Goal: Find contact information: Find contact information

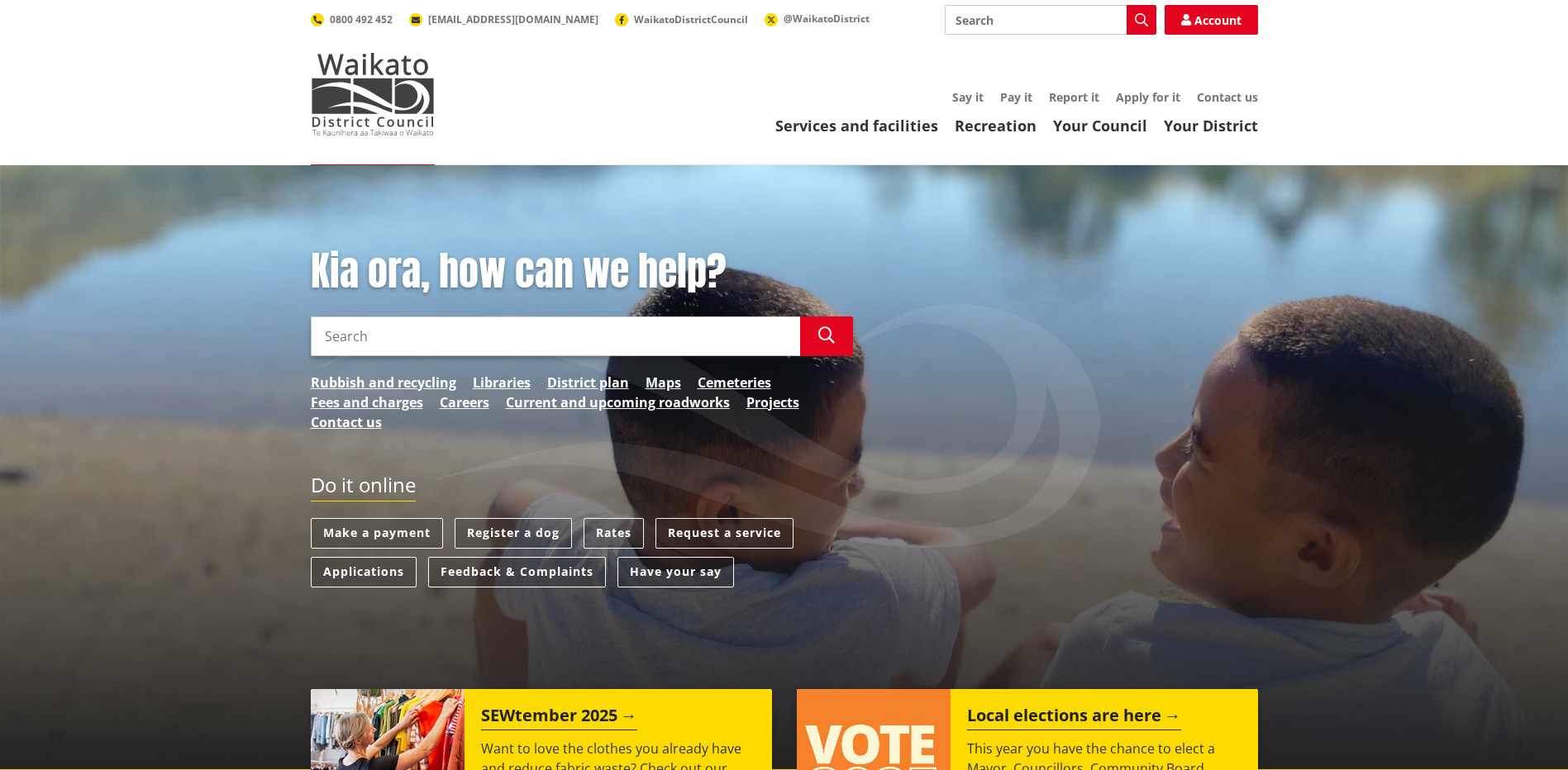
click at [1231, 106] on div "Services and facilities Recreation Your Council Your District Say it Pay it Rep…" at bounding box center [862, 113] width 790 height 45
click at [1240, 97] on link "Contact us" at bounding box center [1227, 97] width 61 height 16
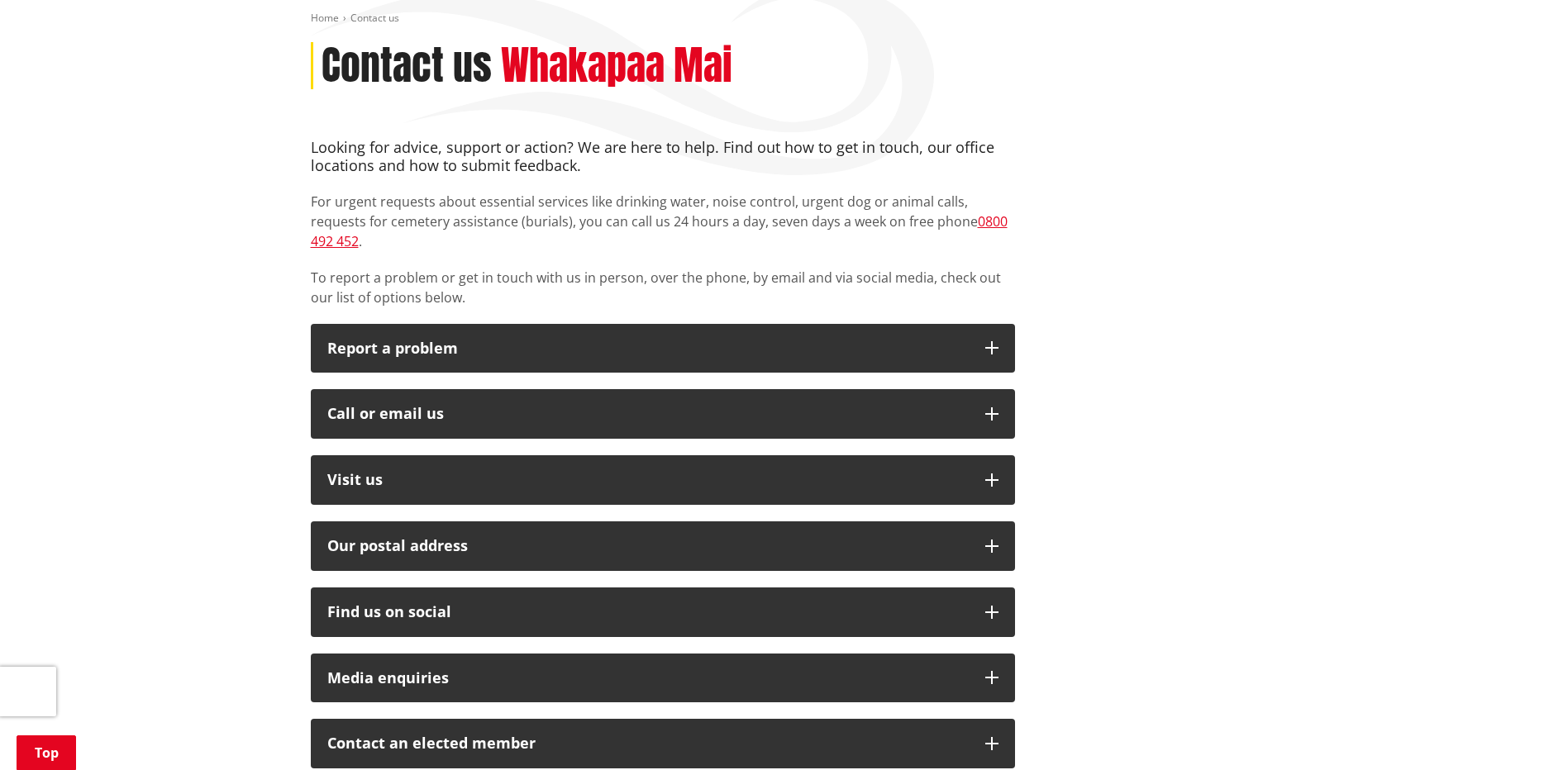
scroll to position [248, 0]
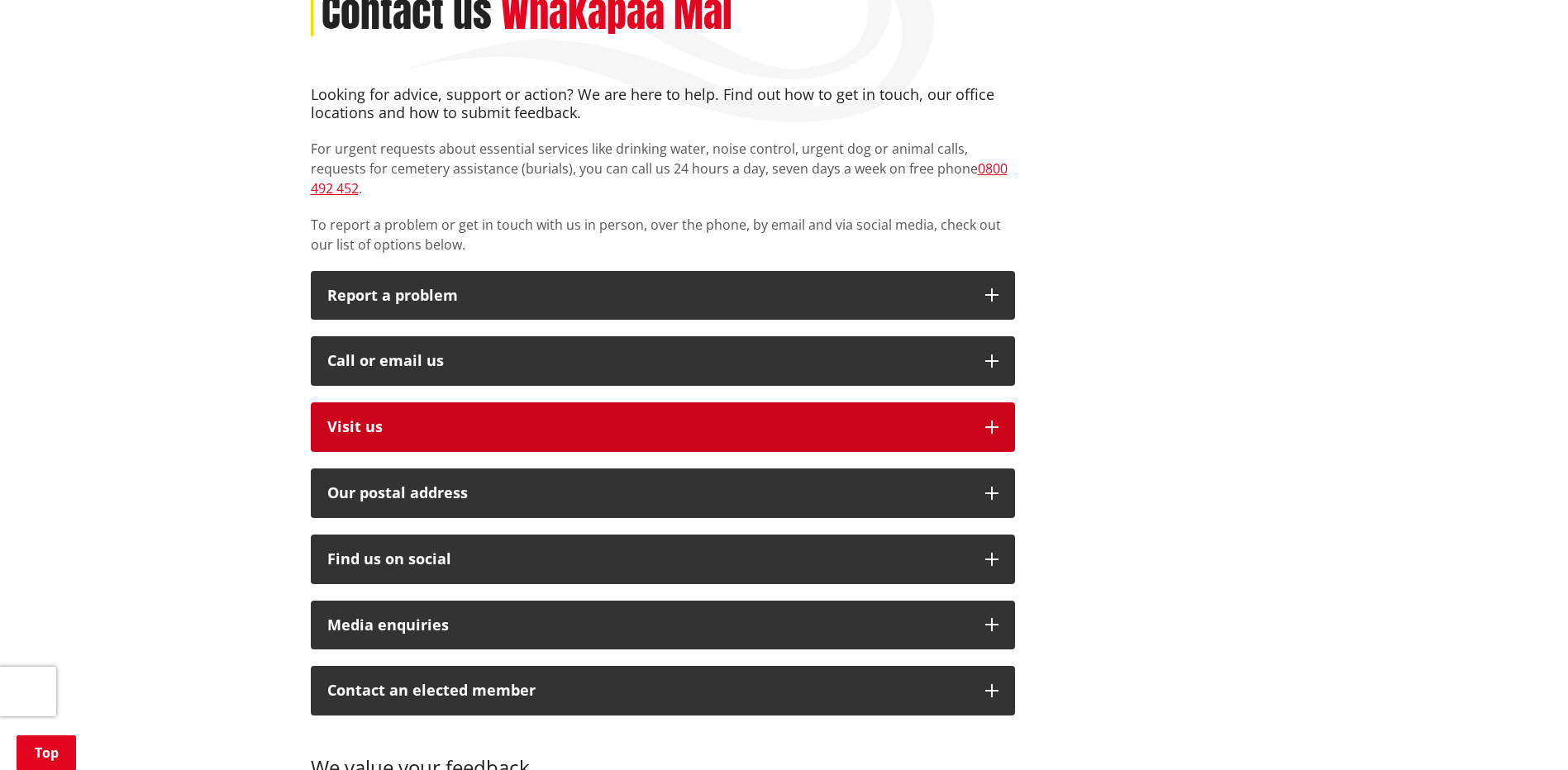
click at [712, 419] on p "Visit us" at bounding box center [647, 428] width 641 height 17
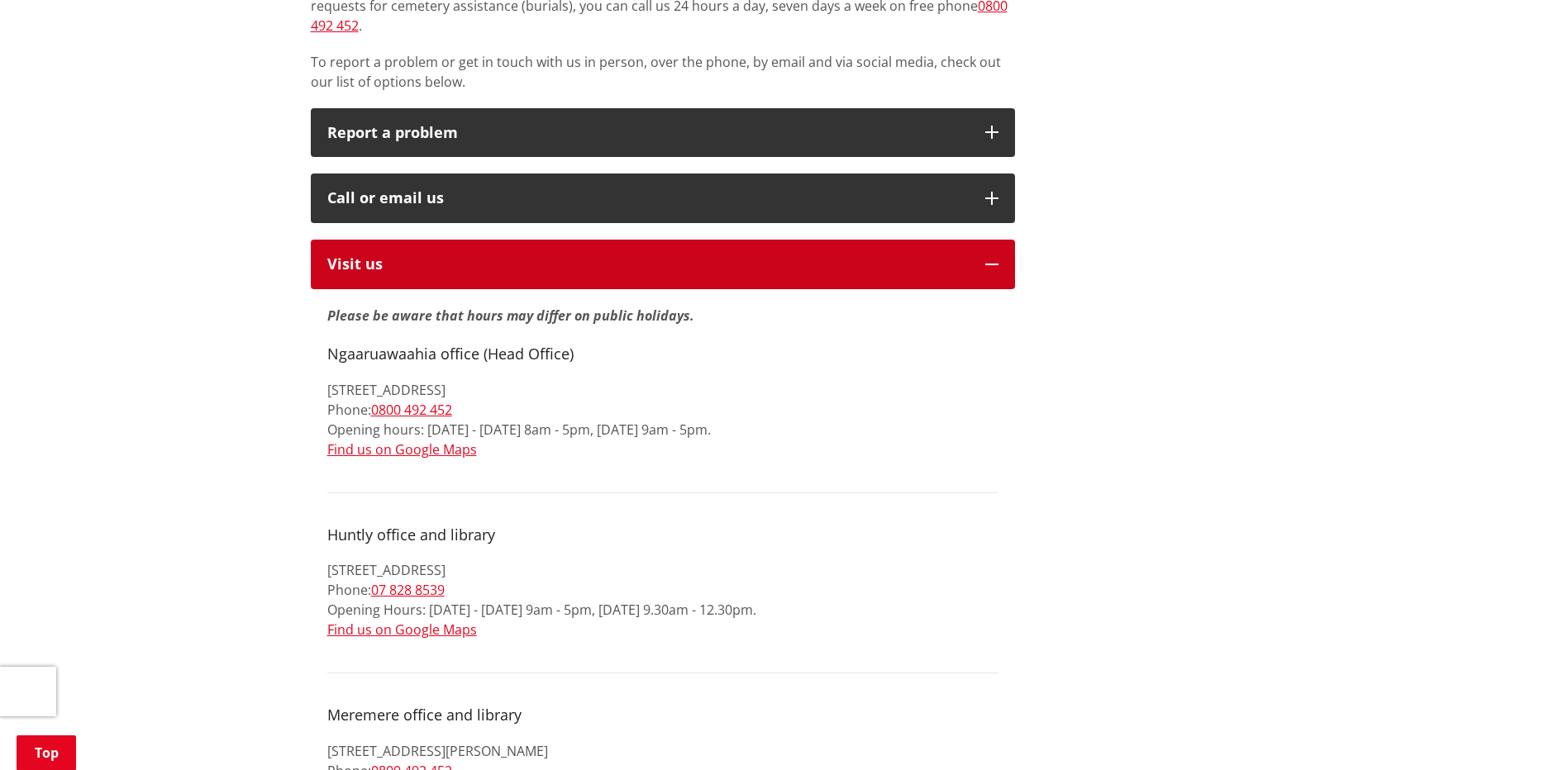
scroll to position [413, 0]
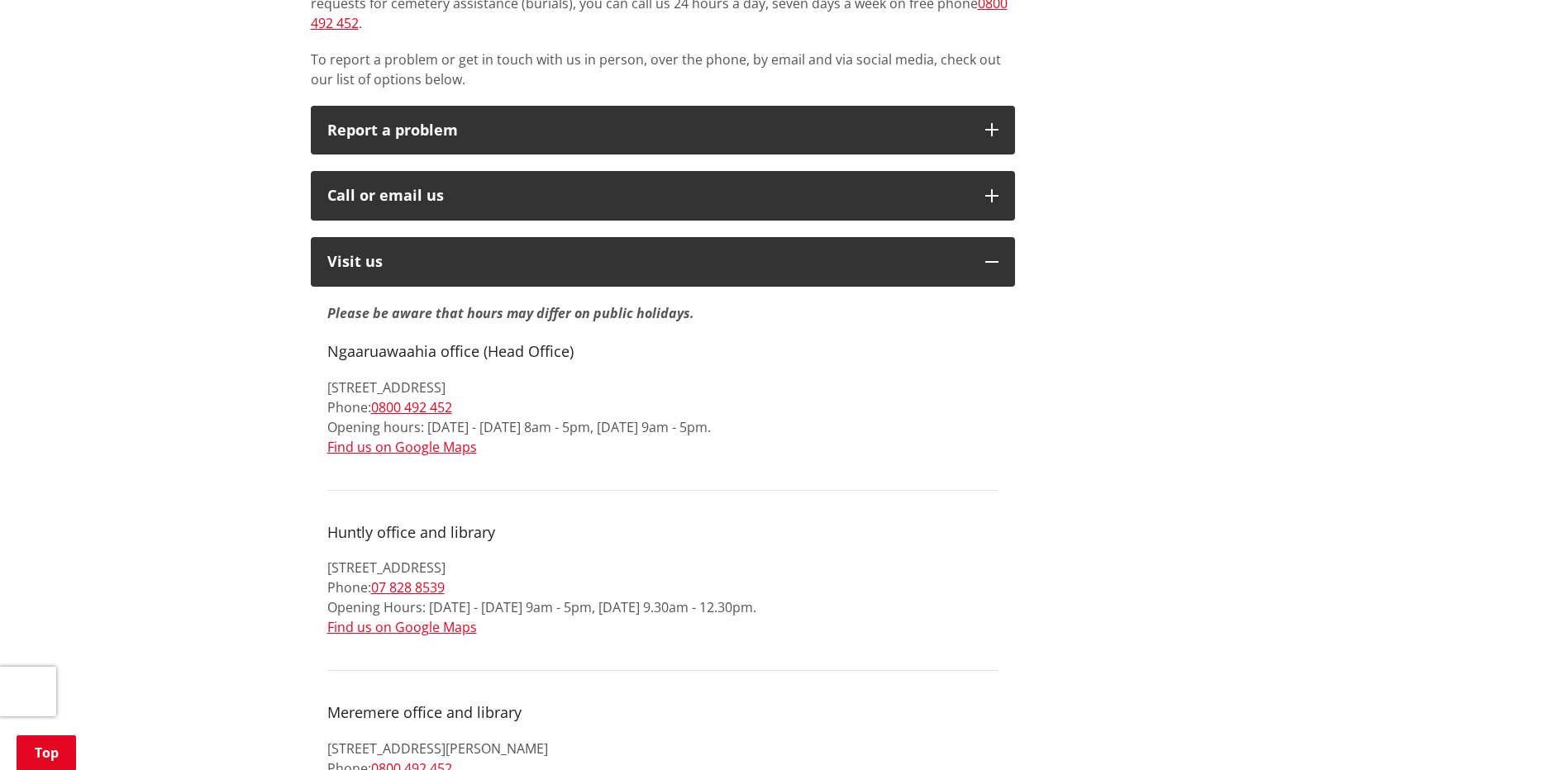
click at [382, 343] on h4 "Ngaaruawaahia office (Head Office)" at bounding box center [662, 352] width 671 height 18
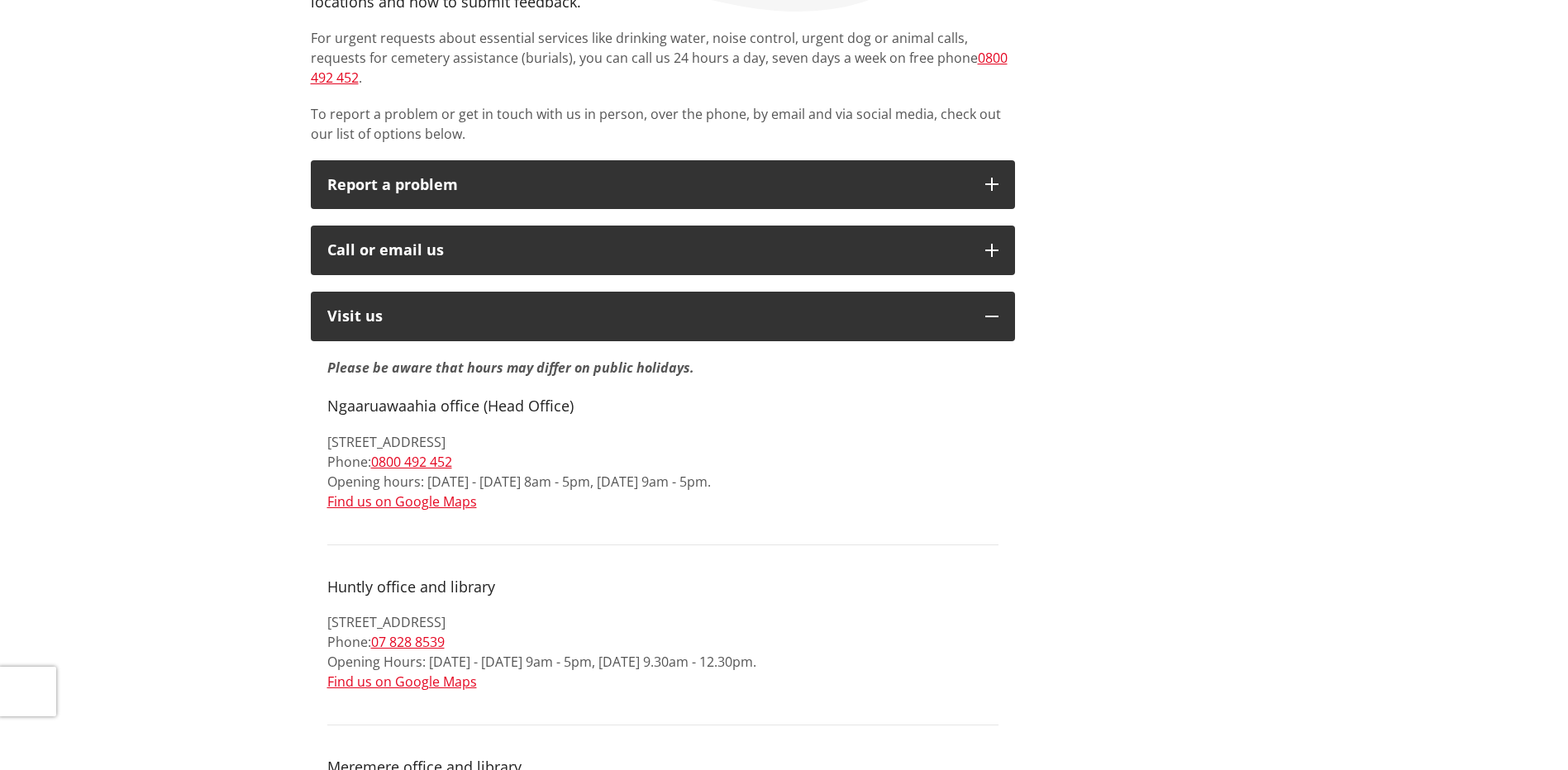
scroll to position [0, 0]
